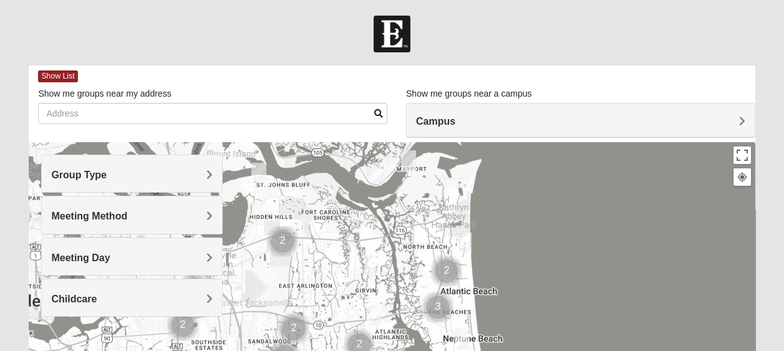
click at [175, 173] on h4 "Group Type" at bounding box center [131, 175] width 161 height 12
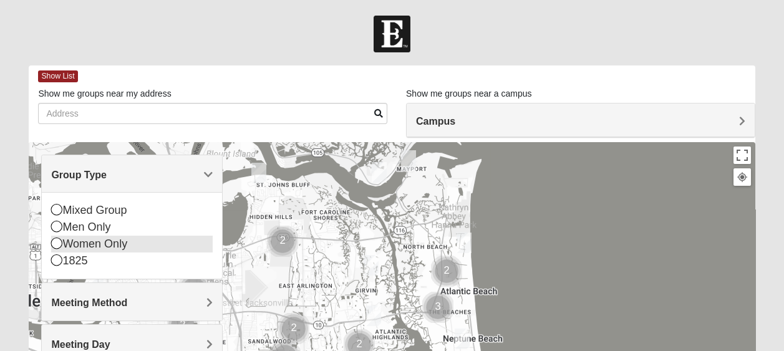
click at [103, 242] on div "Women Only" at bounding box center [131, 244] width 161 height 17
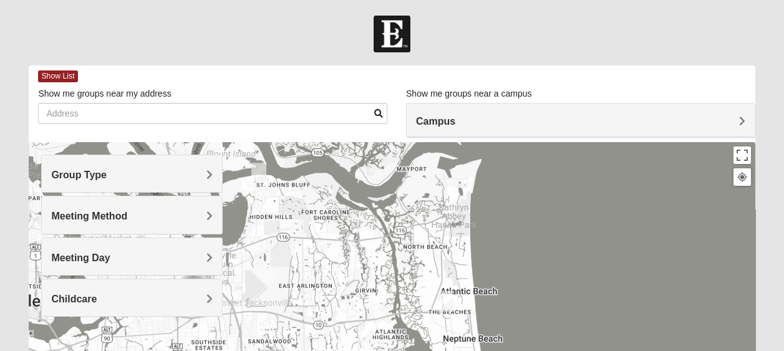
click at [155, 214] on h4 "Meeting Method" at bounding box center [131, 216] width 161 height 12
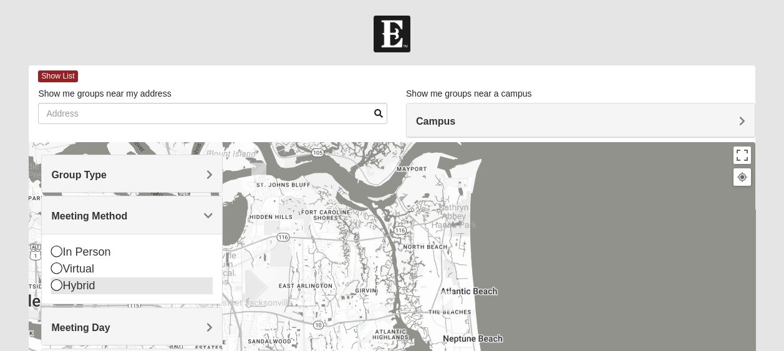
click at [74, 282] on div "Hybrid" at bounding box center [131, 285] width 161 height 17
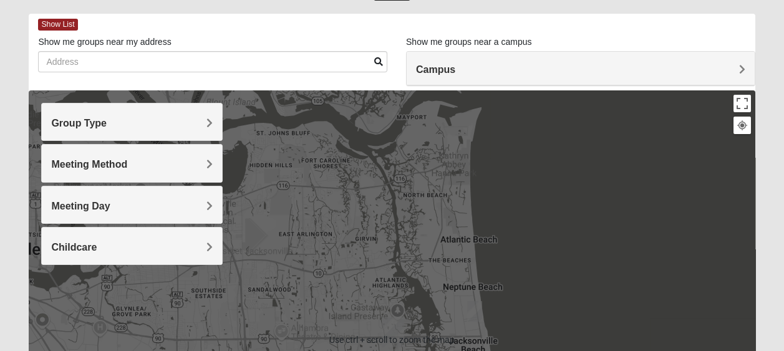
scroll to position [62, 0]
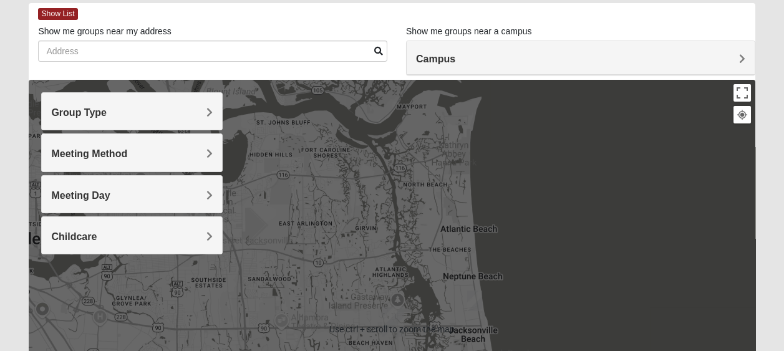
click at [110, 198] on span "Meeting Day" at bounding box center [80, 195] width 59 height 11
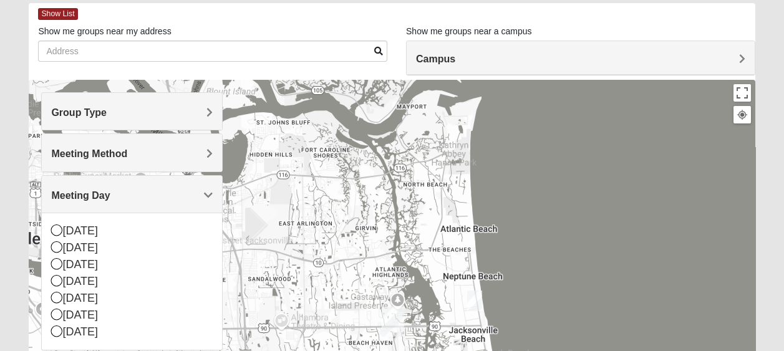
click at [110, 198] on span "Meeting Day" at bounding box center [80, 195] width 59 height 11
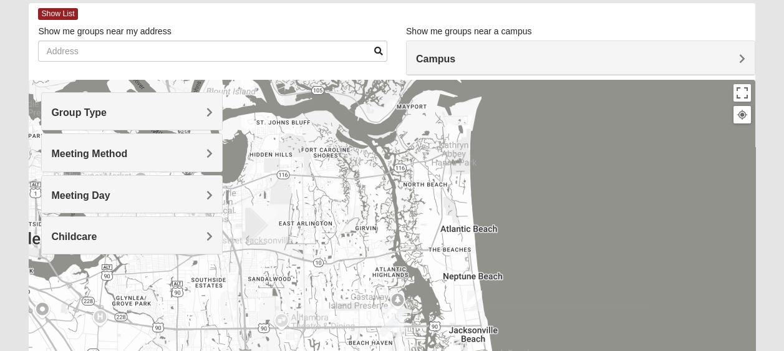
click at [206, 233] on h4 "Childcare" at bounding box center [131, 237] width 161 height 12
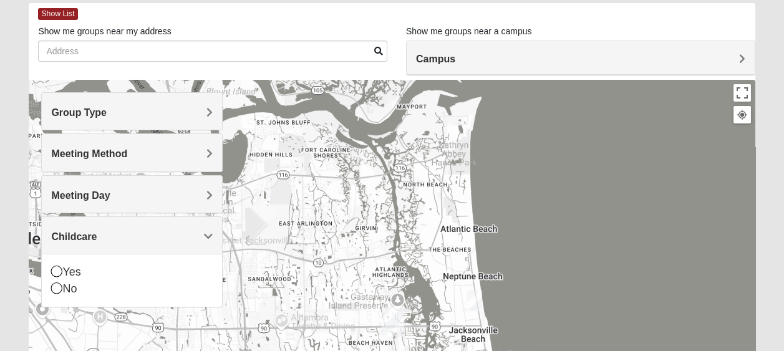
click at [97, 233] on span "Childcare" at bounding box center [74, 236] width 46 height 11
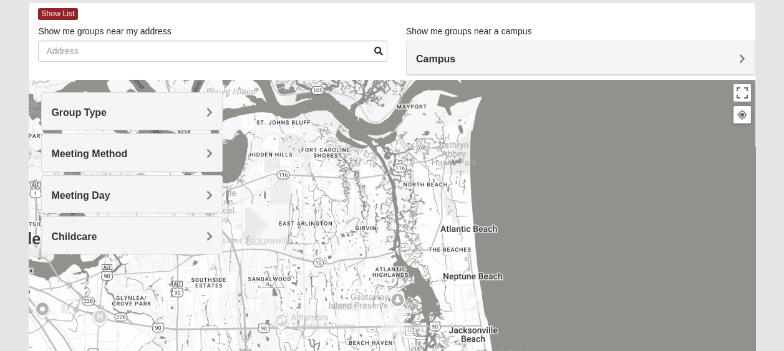
click at [199, 232] on h4 "Childcare" at bounding box center [131, 237] width 161 height 12
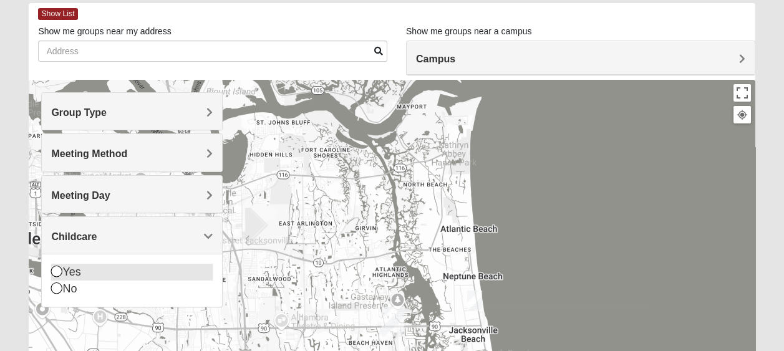
click at [127, 273] on div "Yes" at bounding box center [131, 272] width 161 height 17
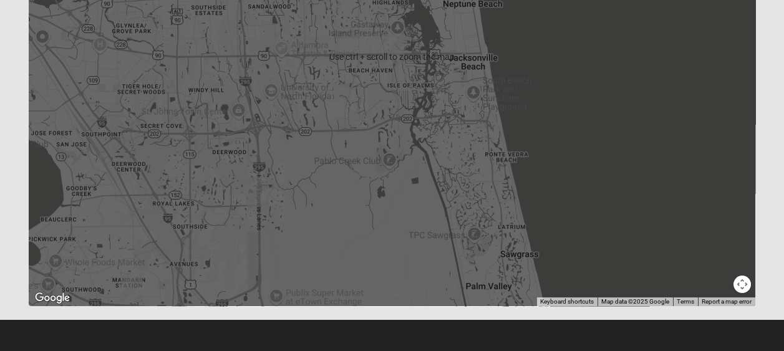
scroll to position [85, 0]
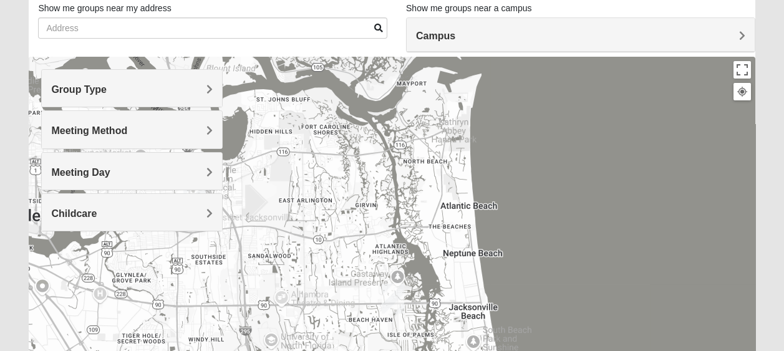
click at [205, 133] on h4 "Meeting Method" at bounding box center [131, 131] width 161 height 12
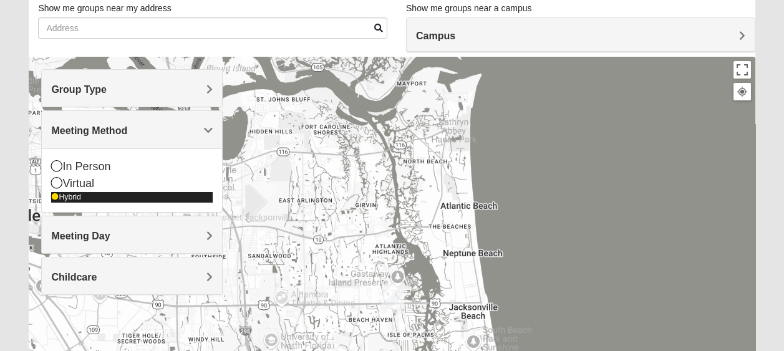
click at [63, 201] on div "Hybrid" at bounding box center [131, 197] width 161 height 11
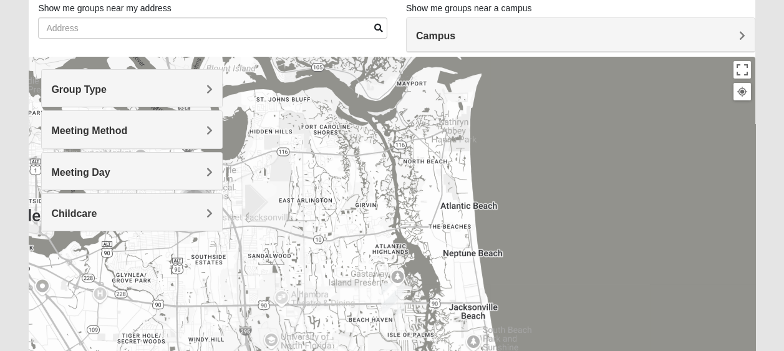
click at [163, 204] on div "Childcare" at bounding box center [132, 212] width 180 height 37
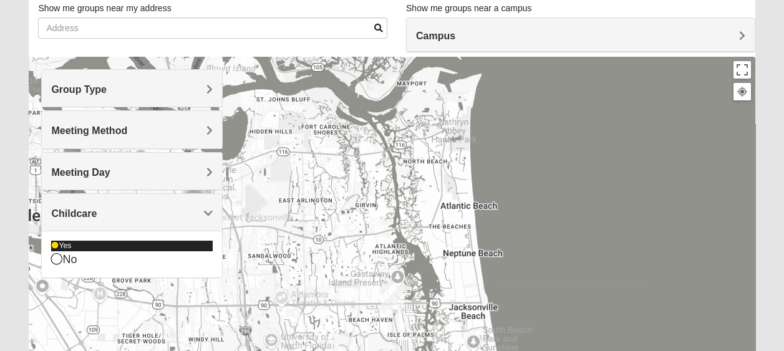
click at [59, 244] on div "Yes" at bounding box center [131, 246] width 161 height 11
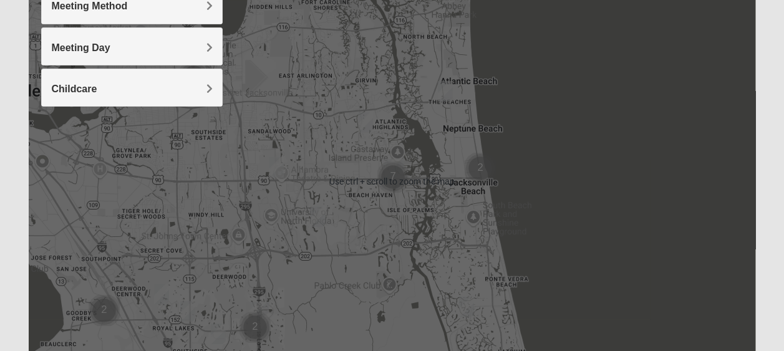
scroll to position [148, 0]
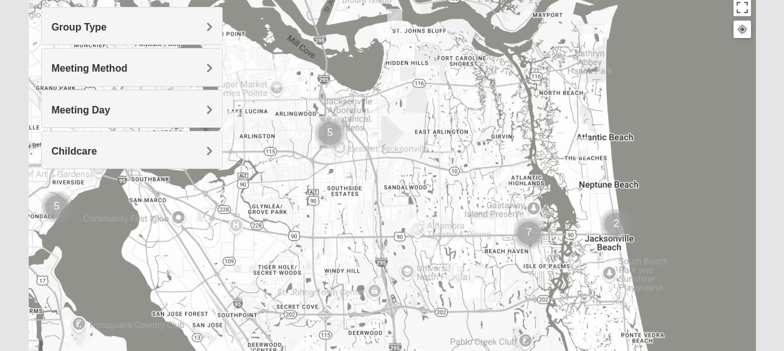
drag, startPoint x: 242, startPoint y: 241, endPoint x: 384, endPoint y: 233, distance: 141.7
click at [384, 233] on div at bounding box center [392, 243] width 726 height 499
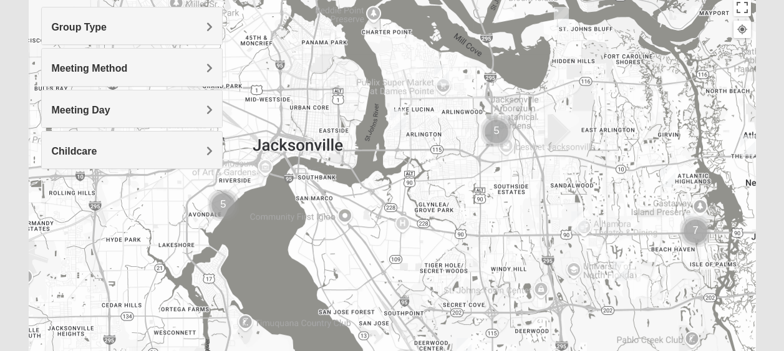
drag, startPoint x: 240, startPoint y: 239, endPoint x: 413, endPoint y: 239, distance: 172.7
click at [413, 239] on div at bounding box center [392, 243] width 726 height 499
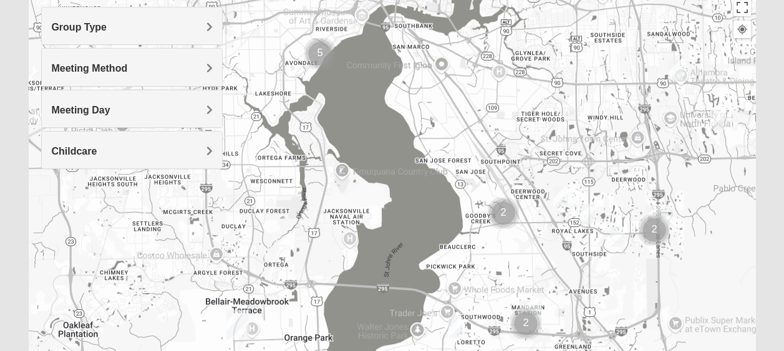
drag, startPoint x: 206, startPoint y: 228, endPoint x: 291, endPoint y: 74, distance: 176.3
click at [291, 74] on div at bounding box center [392, 243] width 726 height 499
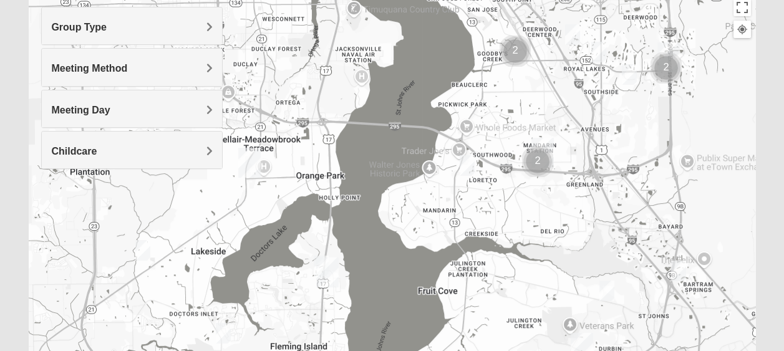
drag, startPoint x: 330, startPoint y: 258, endPoint x: 345, endPoint y: 107, distance: 152.3
click at [345, 107] on div at bounding box center [392, 243] width 726 height 499
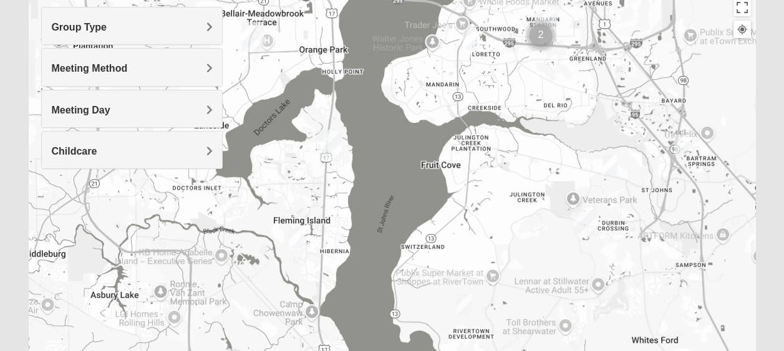
drag, startPoint x: 363, startPoint y: 244, endPoint x: 368, endPoint y: 130, distance: 114.2
click at [368, 130] on div at bounding box center [392, 243] width 726 height 499
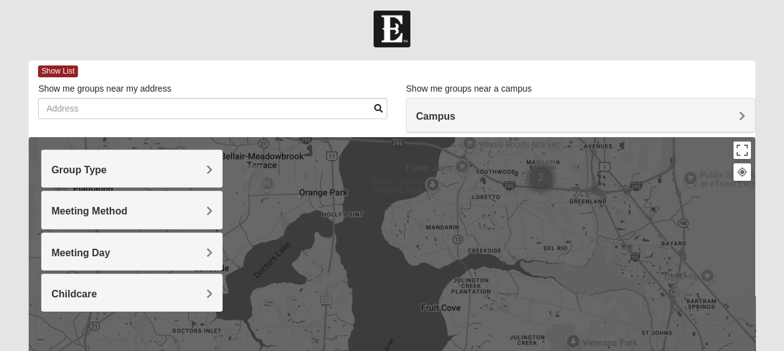
scroll to position [0, 0]
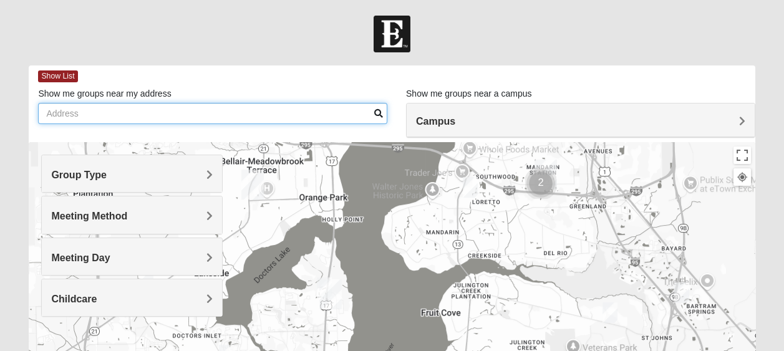
click at [235, 115] on input "Show me groups near my address" at bounding box center [212, 113] width 349 height 21
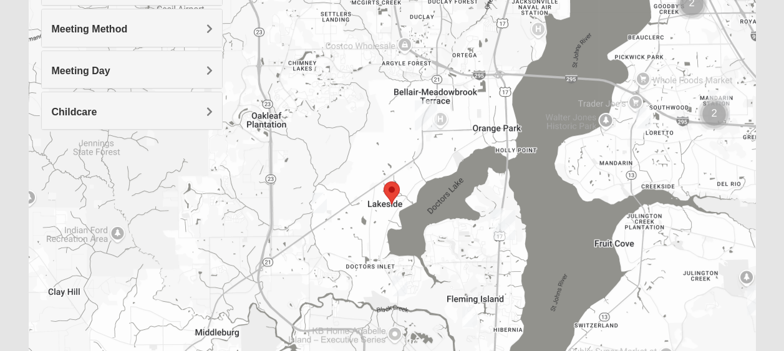
scroll to position [125, 0]
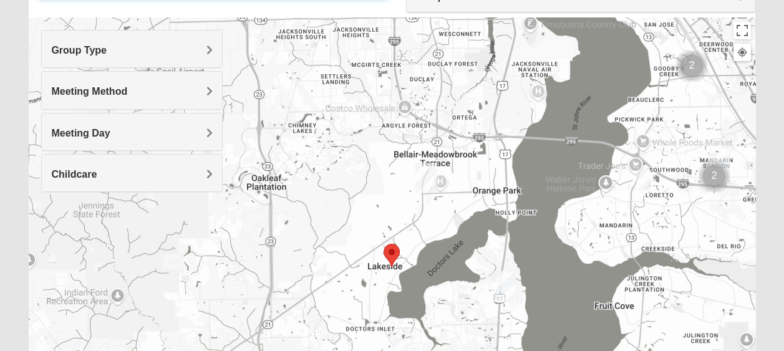
type input "[STREET_ADDRESS][PERSON_NAME]"
click at [131, 42] on div "Group Type" at bounding box center [132, 49] width 180 height 37
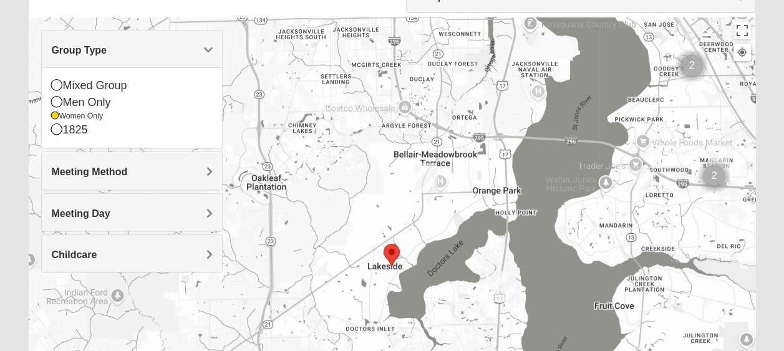
click at [131, 42] on div "Group Type" at bounding box center [132, 49] width 180 height 37
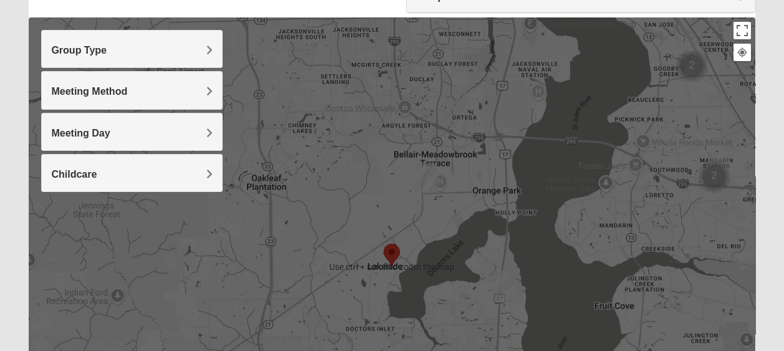
scroll to position [187, 0]
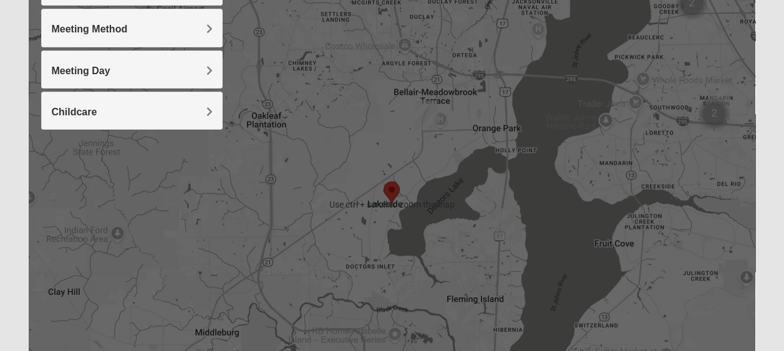
click at [383, 181] on area "Selected Address" at bounding box center [383, 181] width 0 height 0
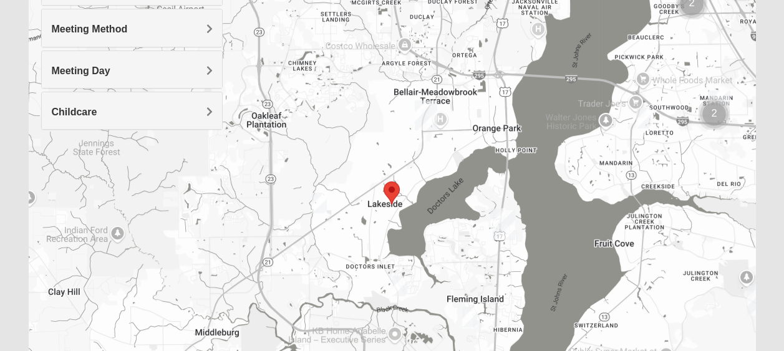
click at [383, 181] on area "Selected Address" at bounding box center [383, 181] width 0 height 0
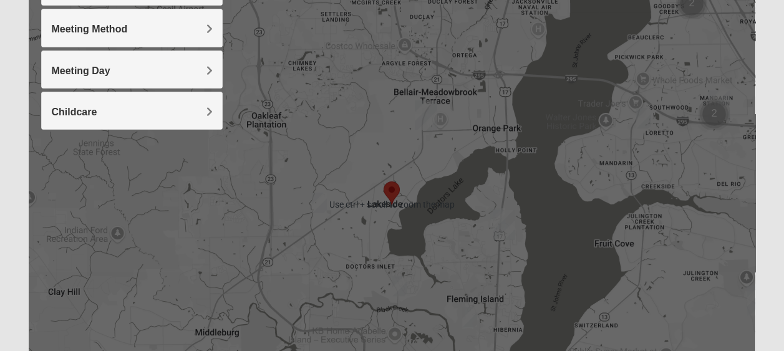
click at [383, 181] on area "Selected Address" at bounding box center [383, 181] width 0 height 0
click at [472, 247] on div at bounding box center [392, 204] width 726 height 499
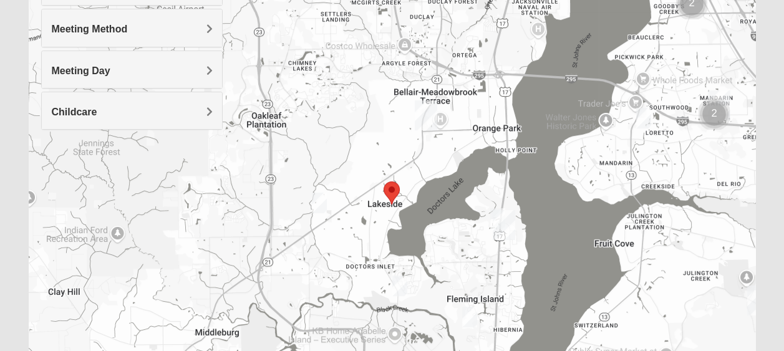
click at [317, 203] on img "Womens Winters 32065" at bounding box center [319, 203] width 15 height 21
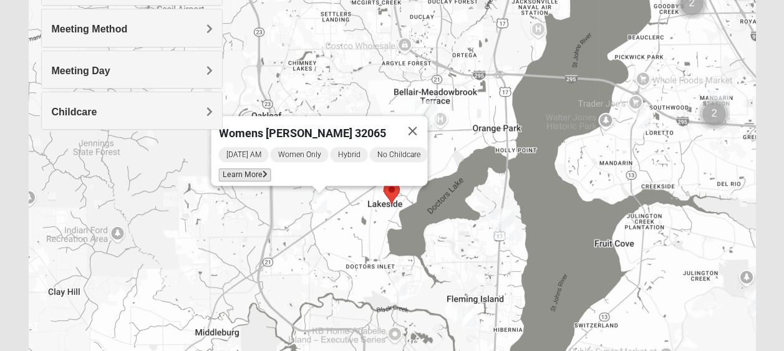
click at [221, 168] on span "Learn More" at bounding box center [245, 174] width 52 height 13
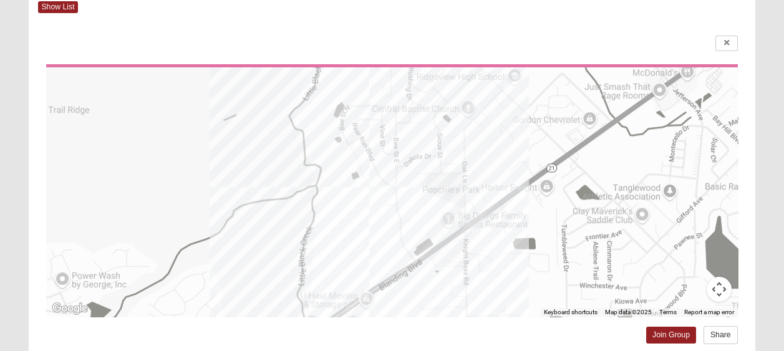
scroll to position [0, 0]
